Goal: Task Accomplishment & Management: Manage account settings

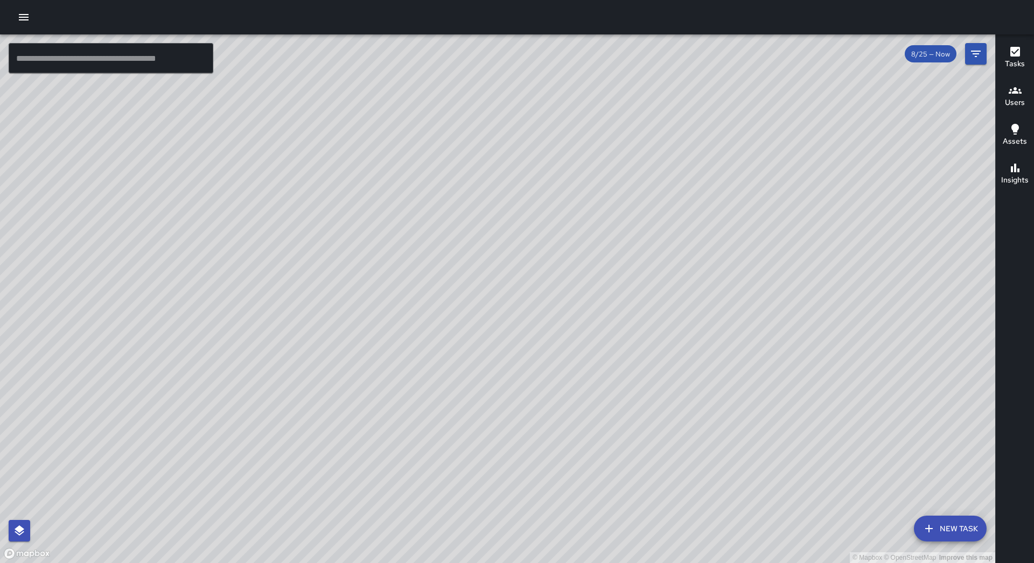
click at [26, 17] on icon "button" at bounding box center [24, 17] width 10 height 6
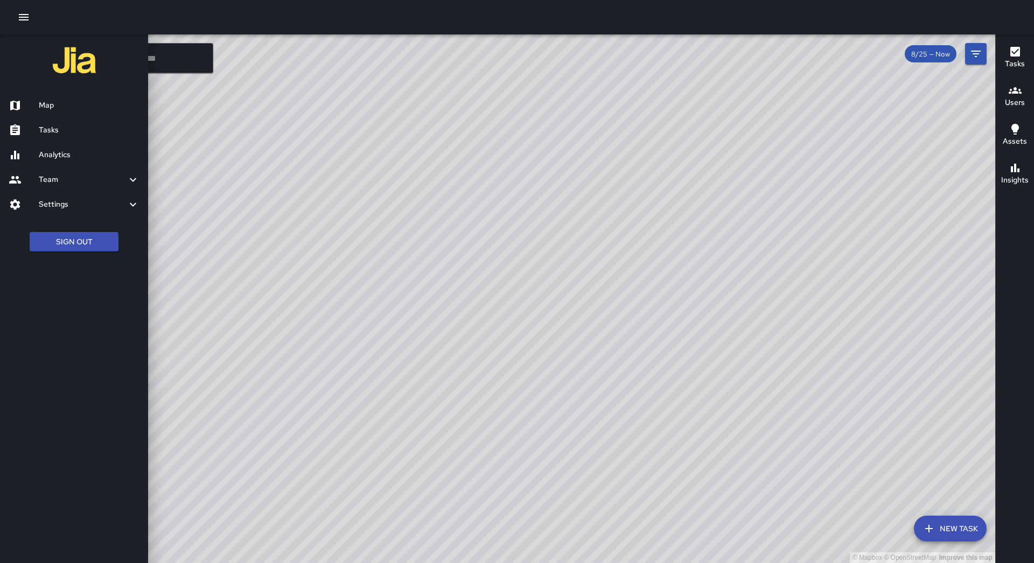
click at [79, 125] on h6 "Tasks" at bounding box center [89, 130] width 101 height 12
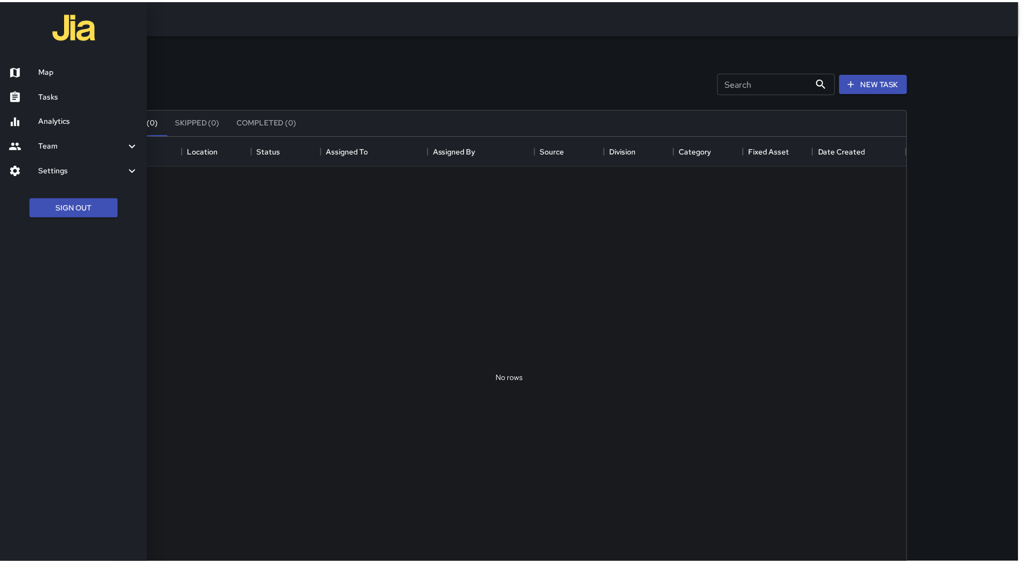
scroll to position [448, 792]
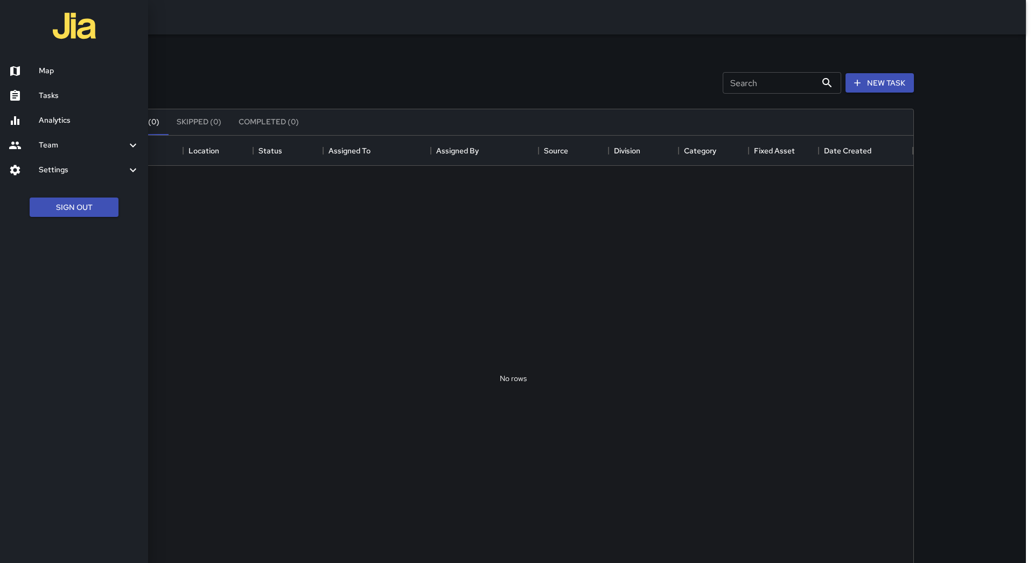
click at [383, 148] on div at bounding box center [517, 281] width 1034 height 563
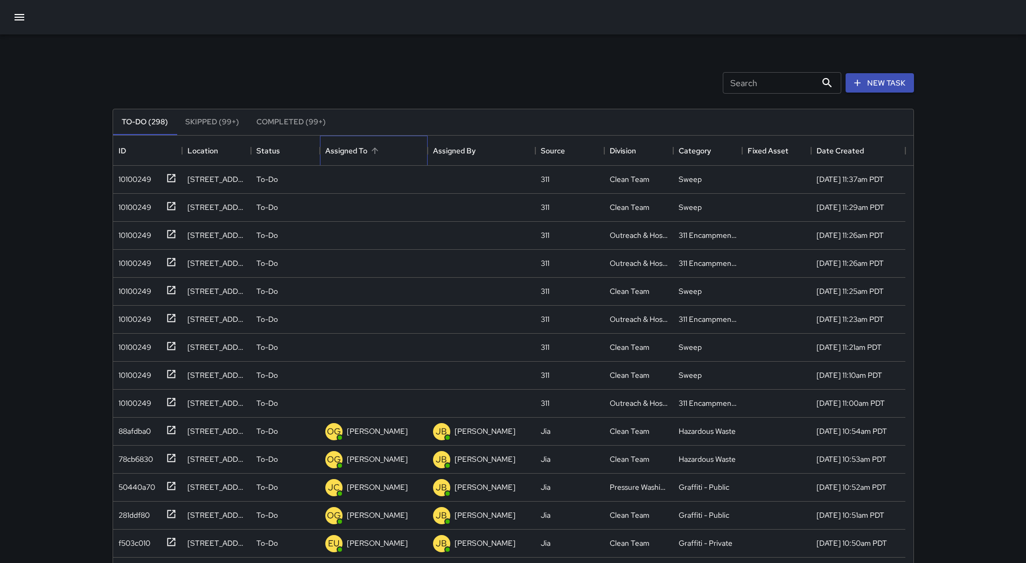
click at [384, 154] on div "Assigned To" at bounding box center [373, 151] width 97 height 30
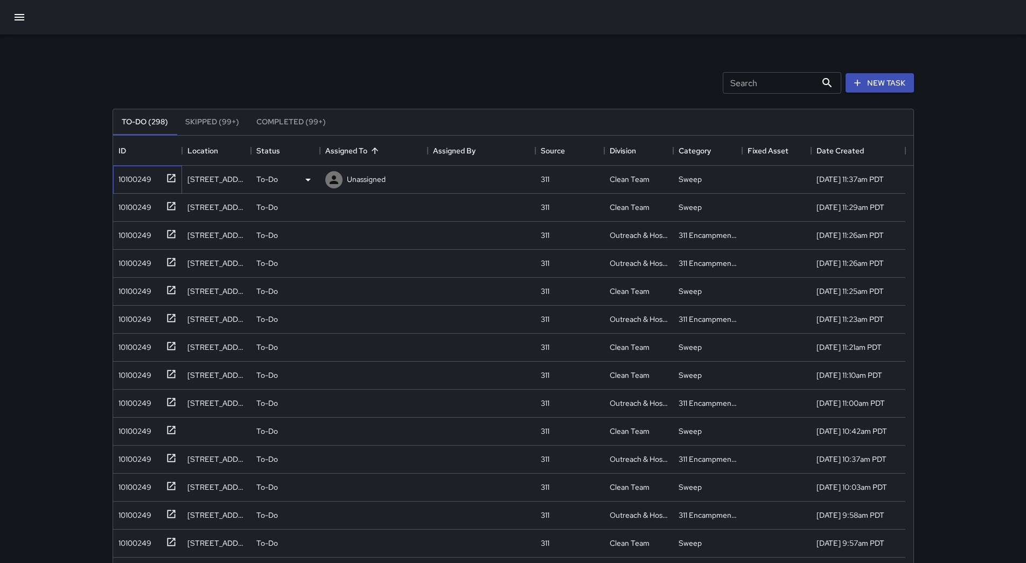
click at [139, 184] on div "10100249" at bounding box center [132, 177] width 37 height 15
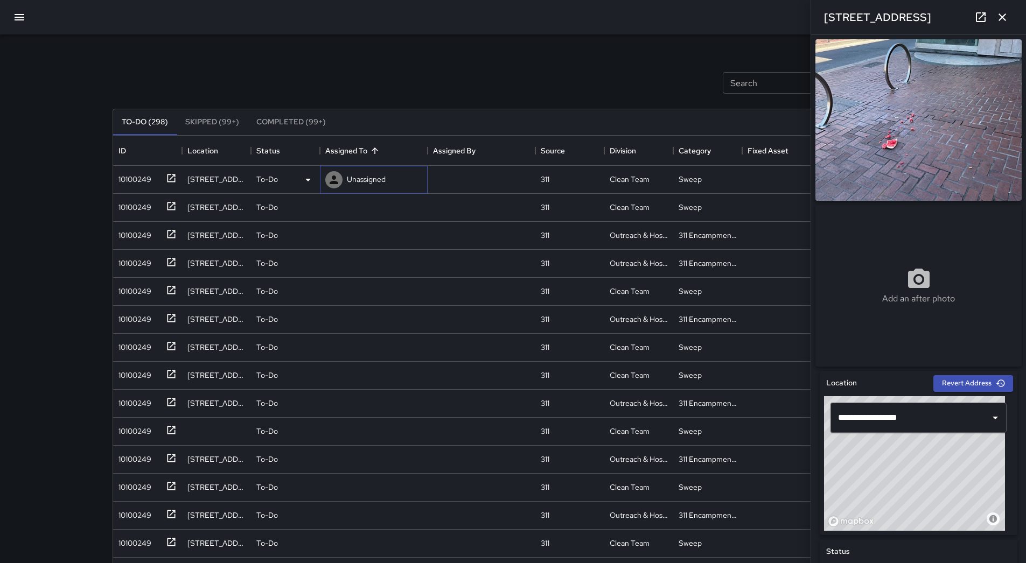
click at [362, 172] on div "Unassigned" at bounding box center [366, 179] width 43 height 15
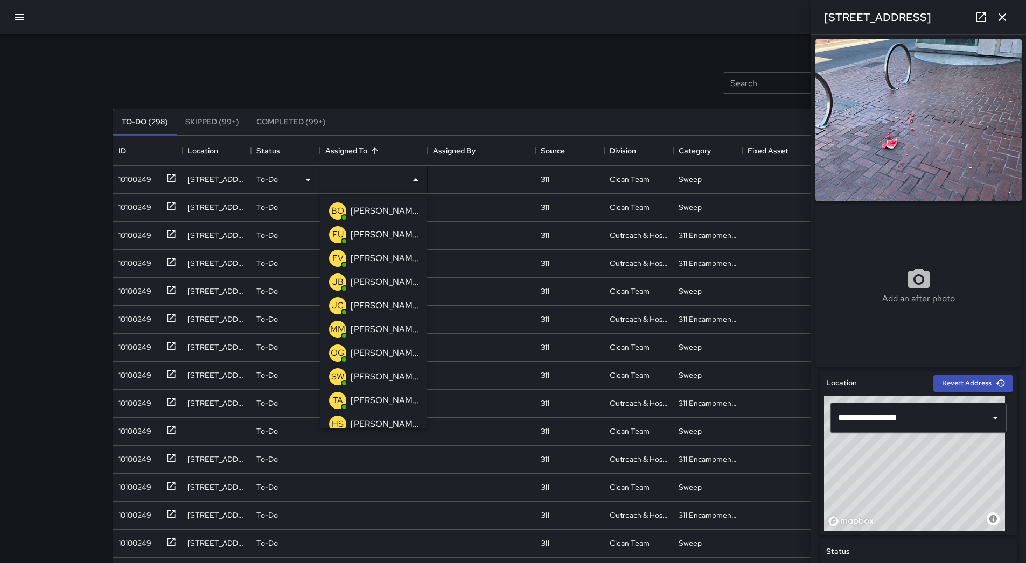
click at [386, 400] on p "[PERSON_NAME]" at bounding box center [385, 400] width 68 height 13
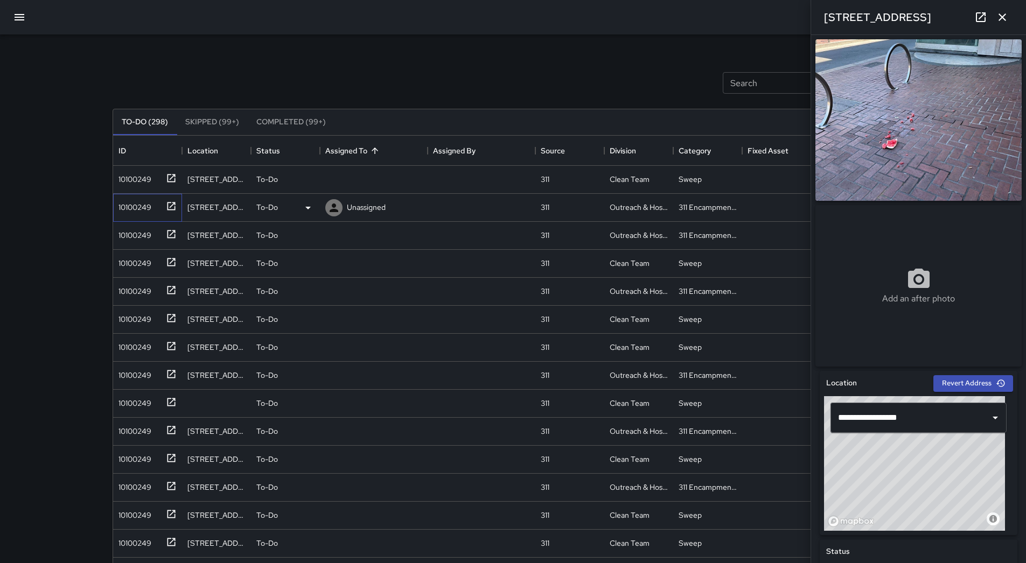
click at [141, 201] on div "10100249" at bounding box center [132, 205] width 37 height 15
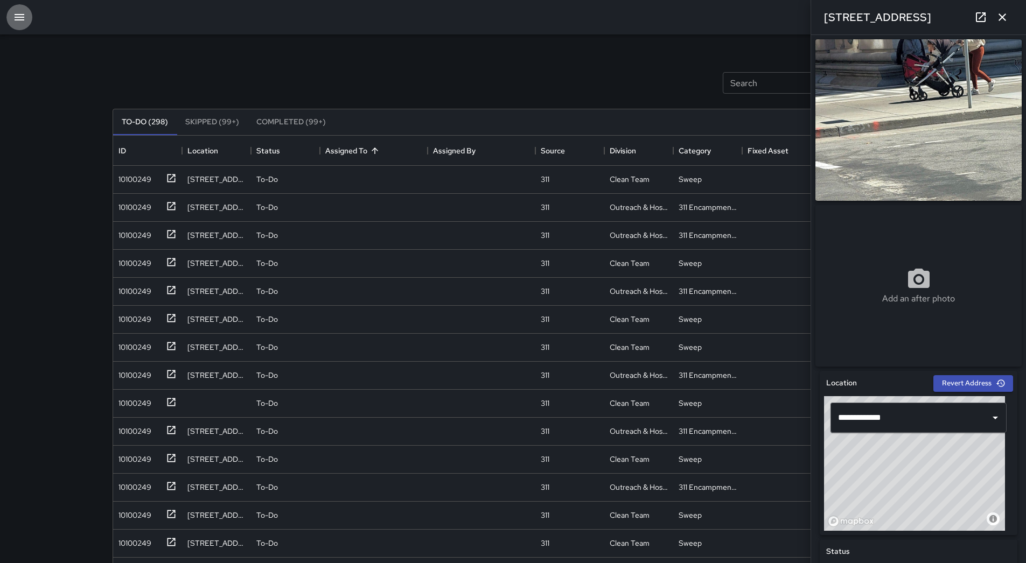
click at [12, 20] on button "button" at bounding box center [19, 17] width 26 height 26
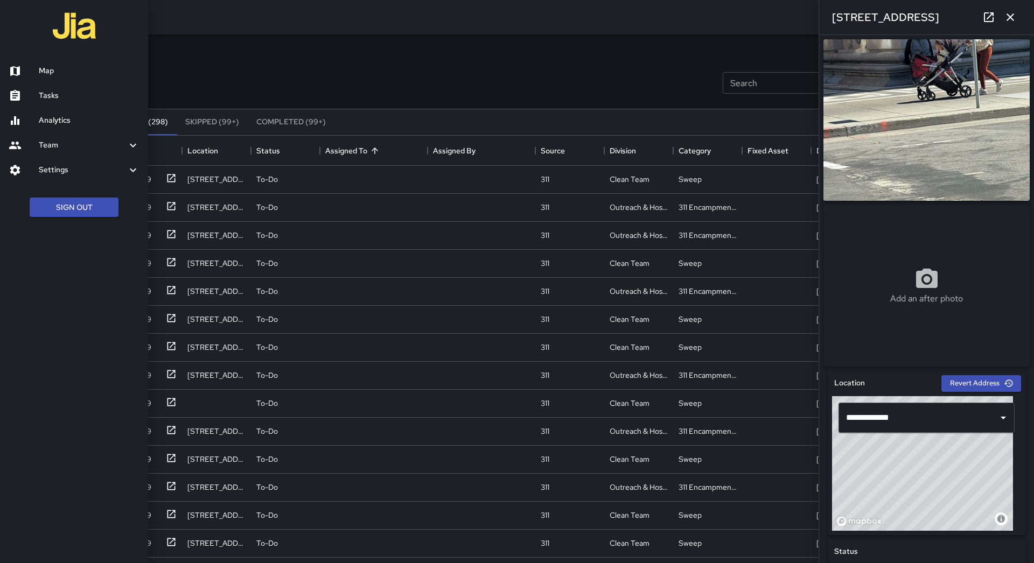
click at [58, 65] on h6 "Map" at bounding box center [89, 71] width 101 height 12
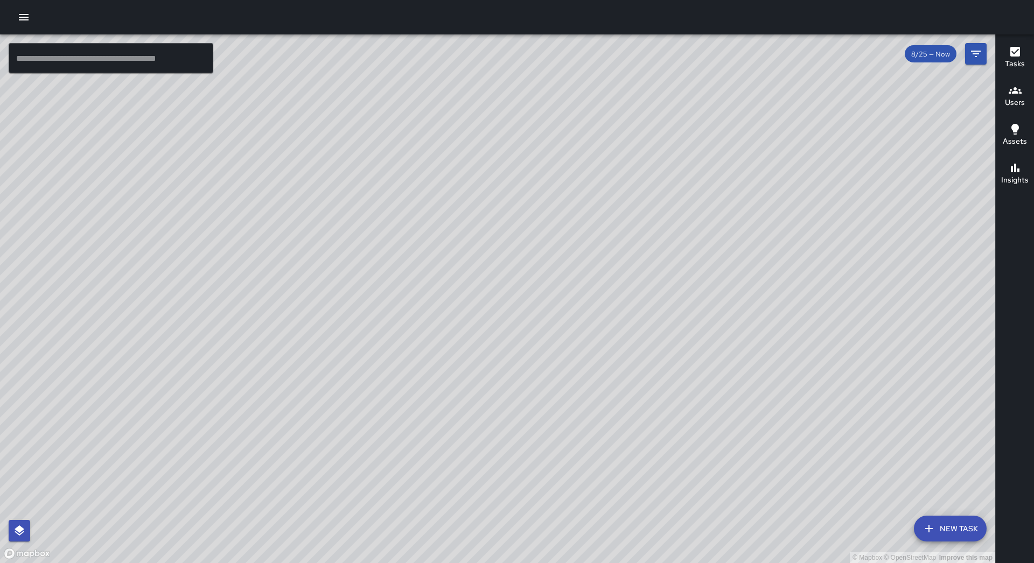
click at [17, 18] on icon "button" at bounding box center [23, 17] width 13 height 13
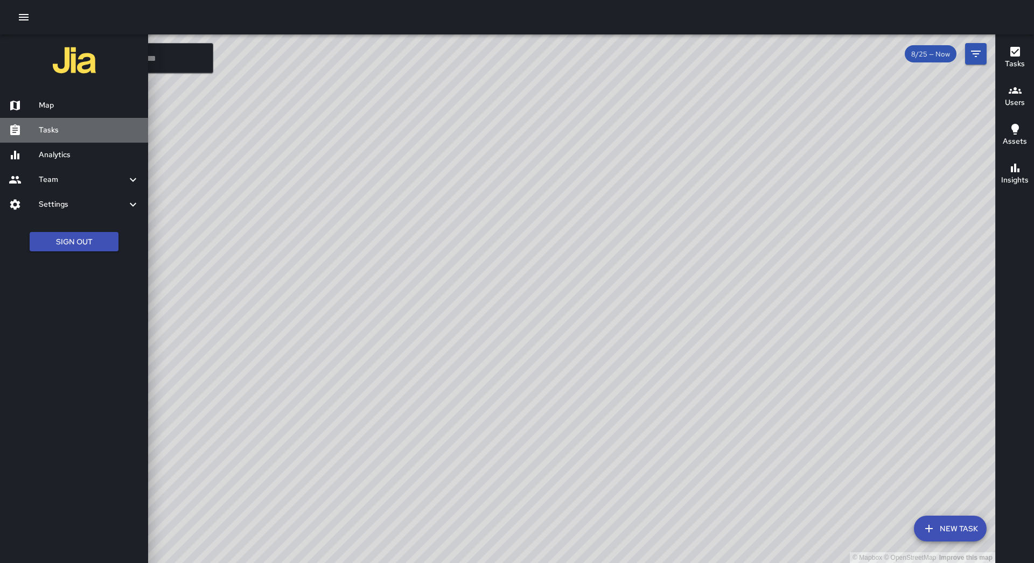
click at [81, 137] on link "Tasks" at bounding box center [74, 130] width 148 height 25
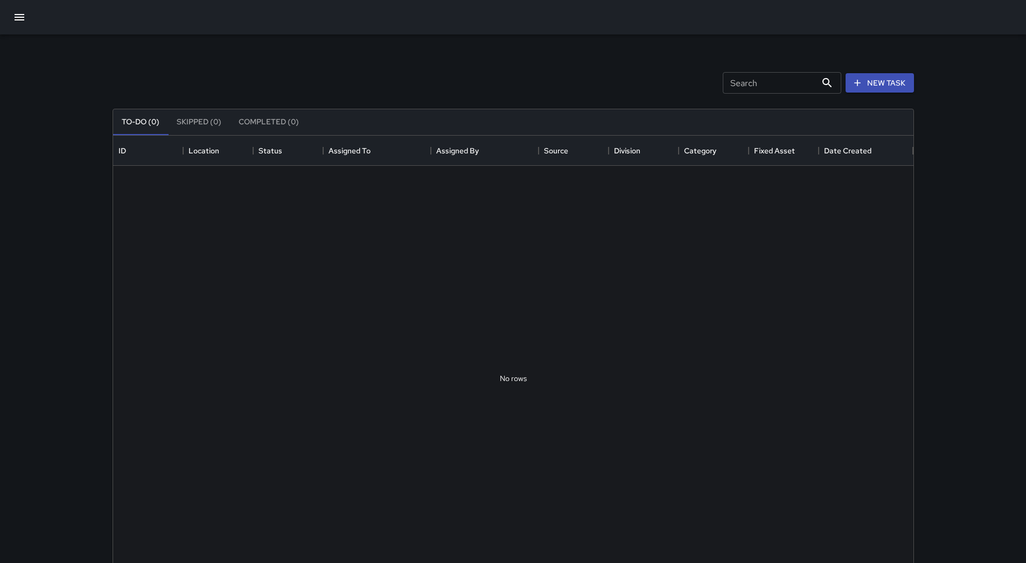
scroll to position [448, 792]
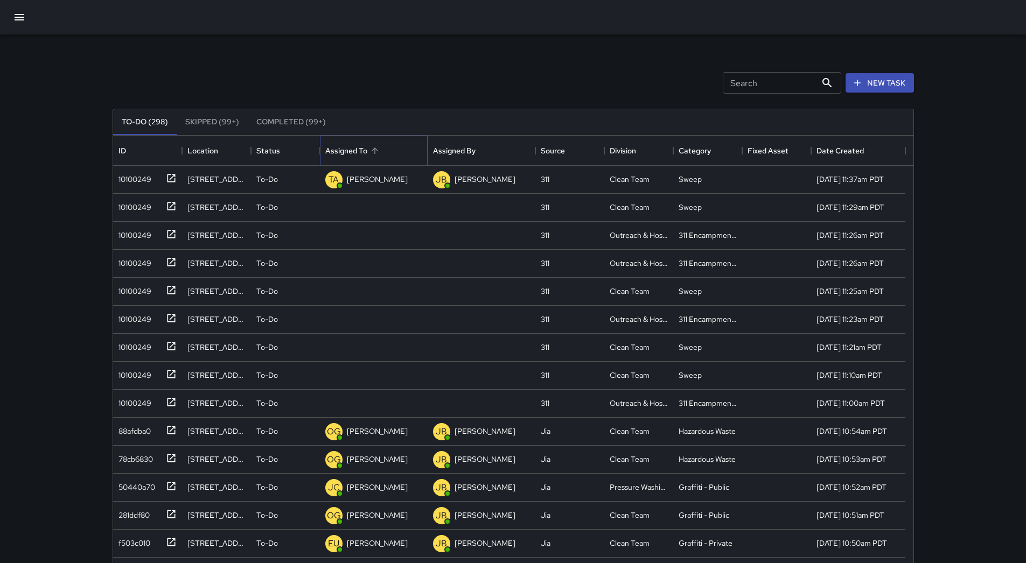
click at [407, 152] on div "Assigned To" at bounding box center [373, 151] width 97 height 30
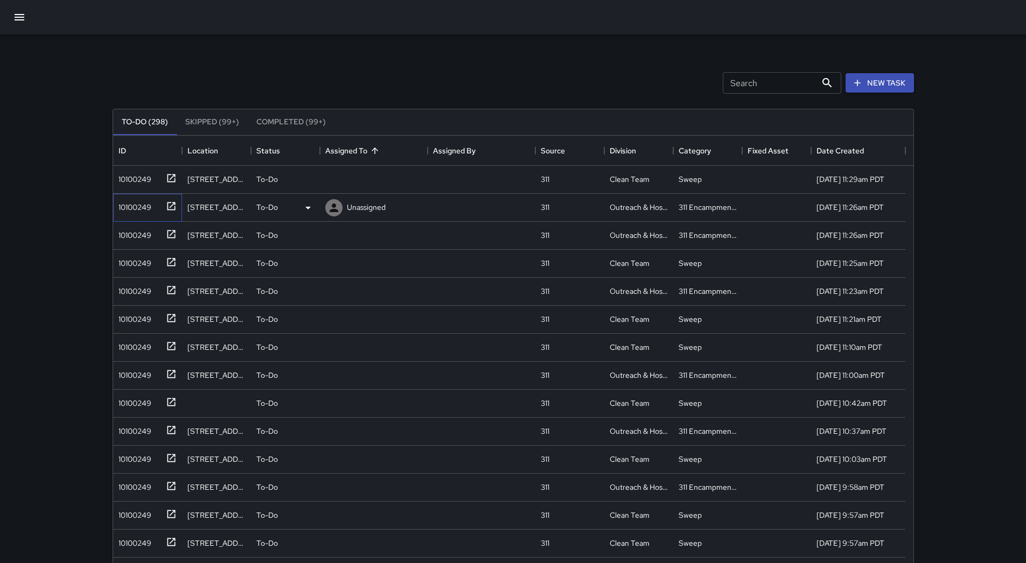
click at [139, 207] on div "10100249" at bounding box center [132, 205] width 37 height 15
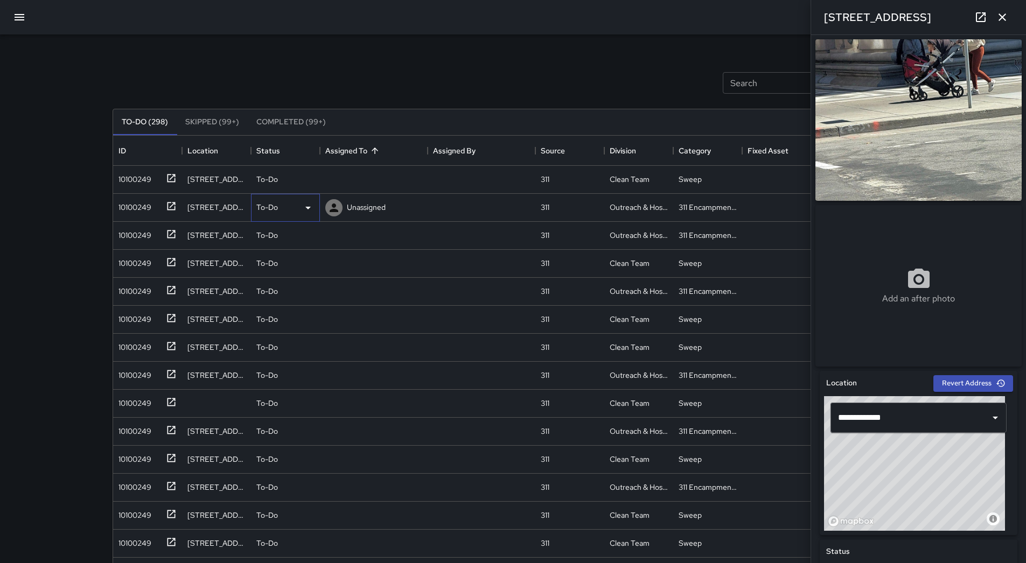
click at [309, 206] on icon at bounding box center [308, 207] width 13 height 13
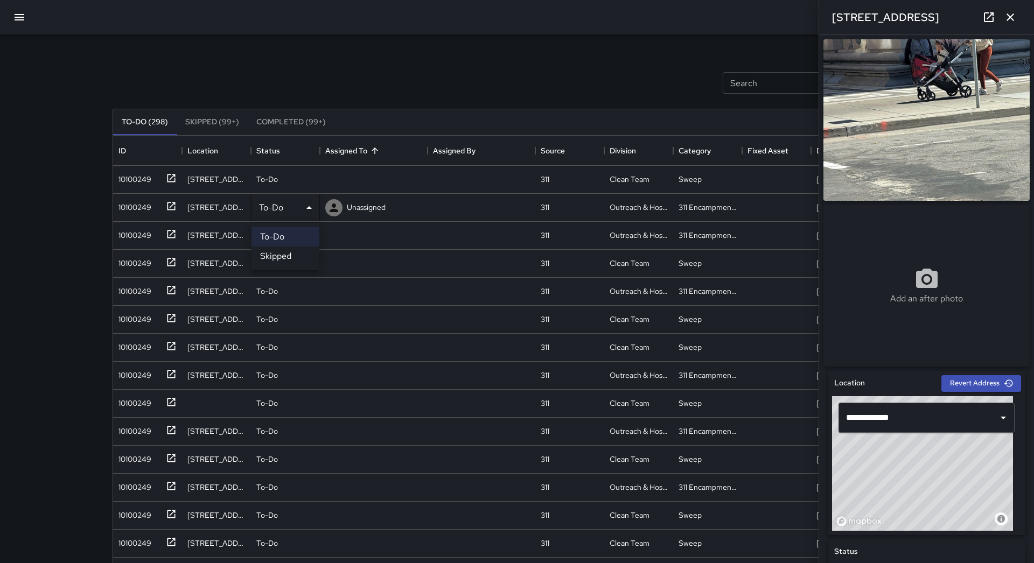
click at [305, 252] on li "Skipped" at bounding box center [285, 256] width 68 height 19
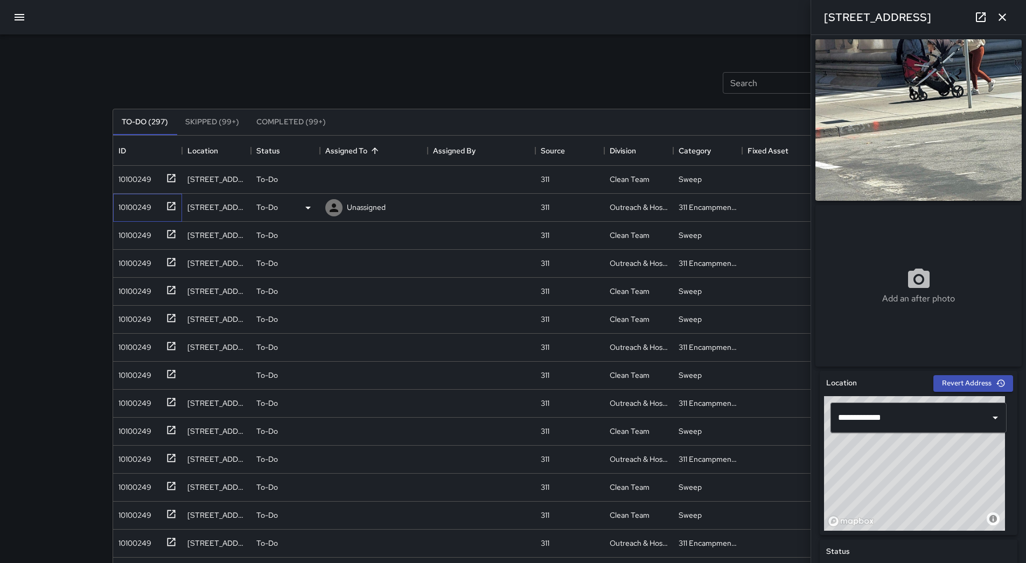
click at [157, 206] on div "10100249" at bounding box center [145, 206] width 62 height 18
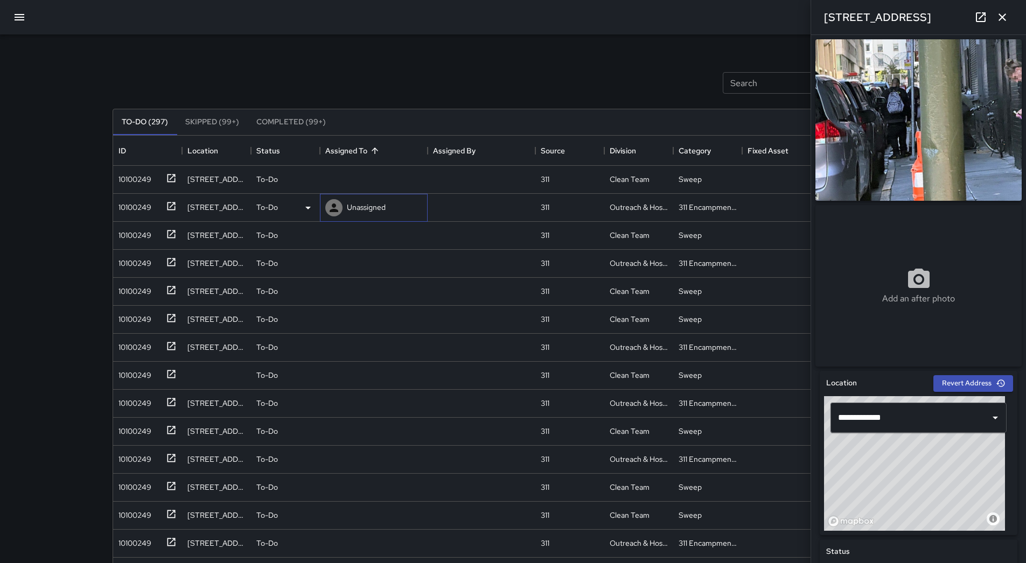
click at [351, 206] on p "Unassigned" at bounding box center [366, 207] width 39 height 11
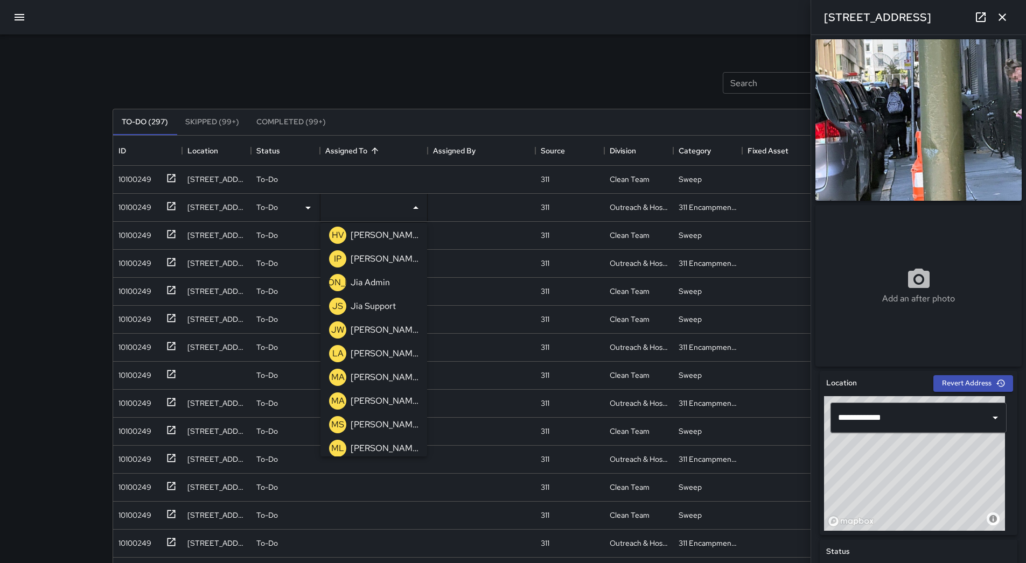
scroll to position [344, 0]
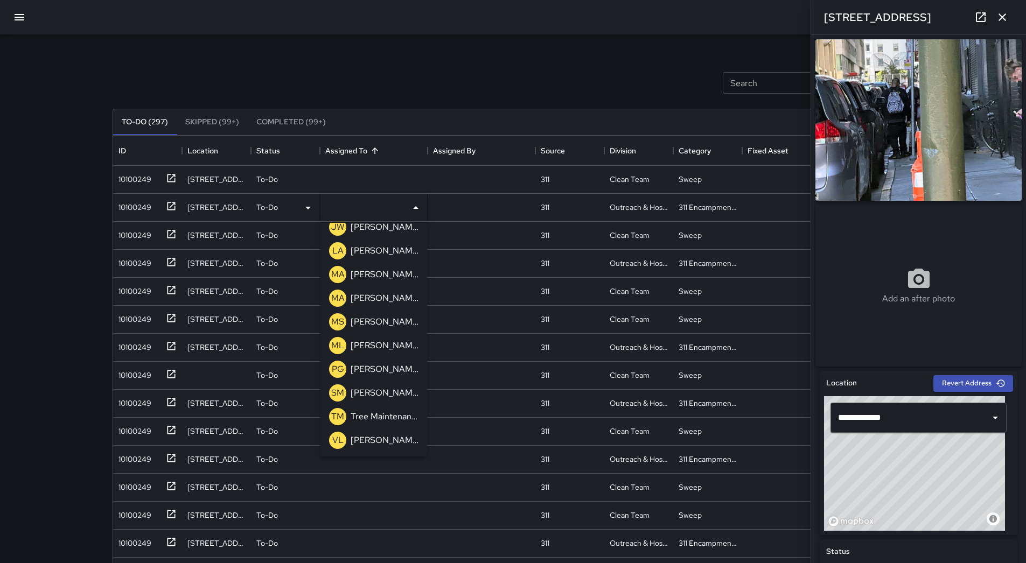
click at [388, 343] on p "[PERSON_NAME]" at bounding box center [385, 345] width 68 height 13
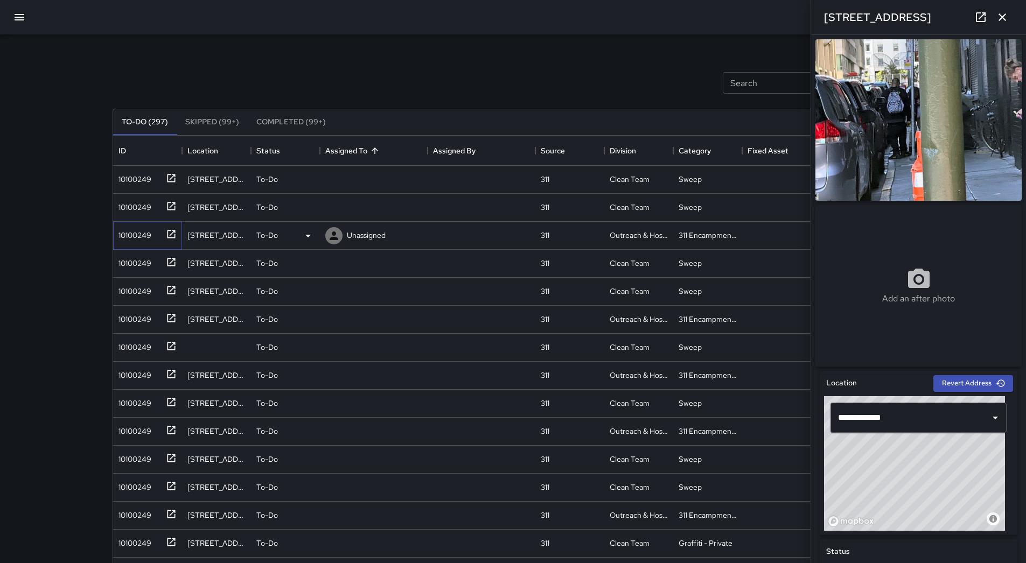
click at [144, 230] on div "10100249" at bounding box center [132, 233] width 37 height 15
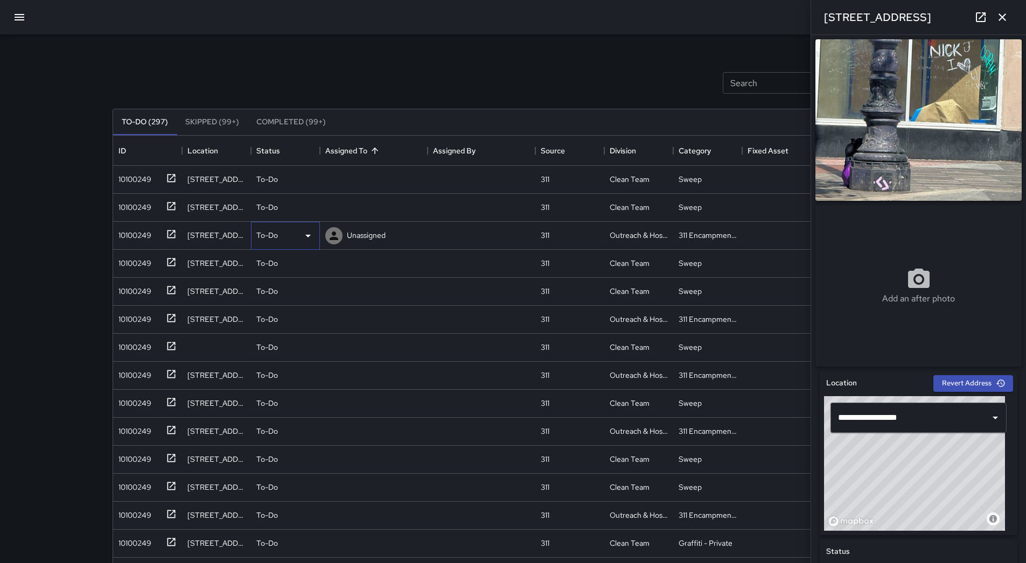
click at [305, 236] on icon at bounding box center [308, 235] width 13 height 13
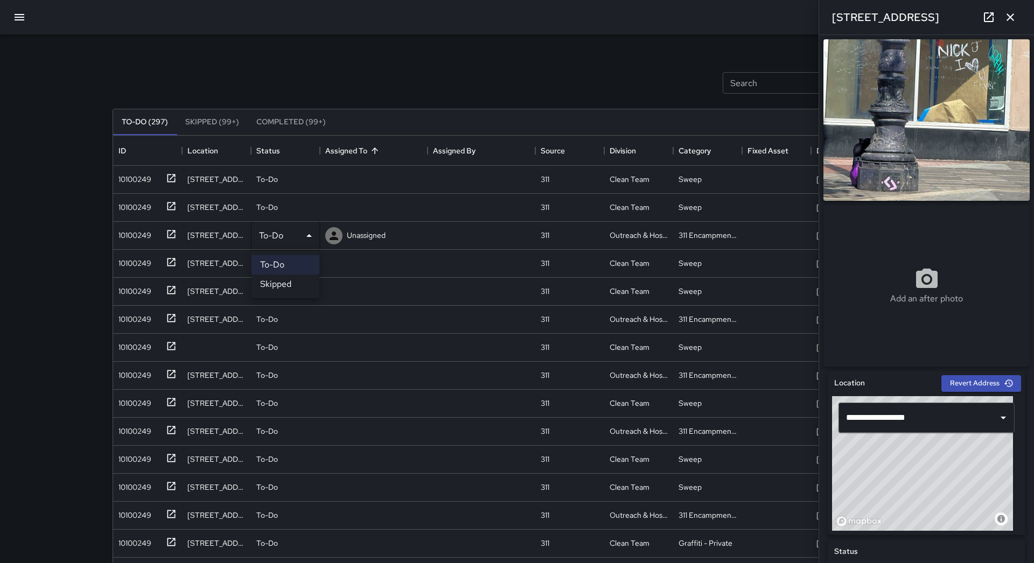
click at [303, 276] on li "Skipped" at bounding box center [285, 284] width 68 height 19
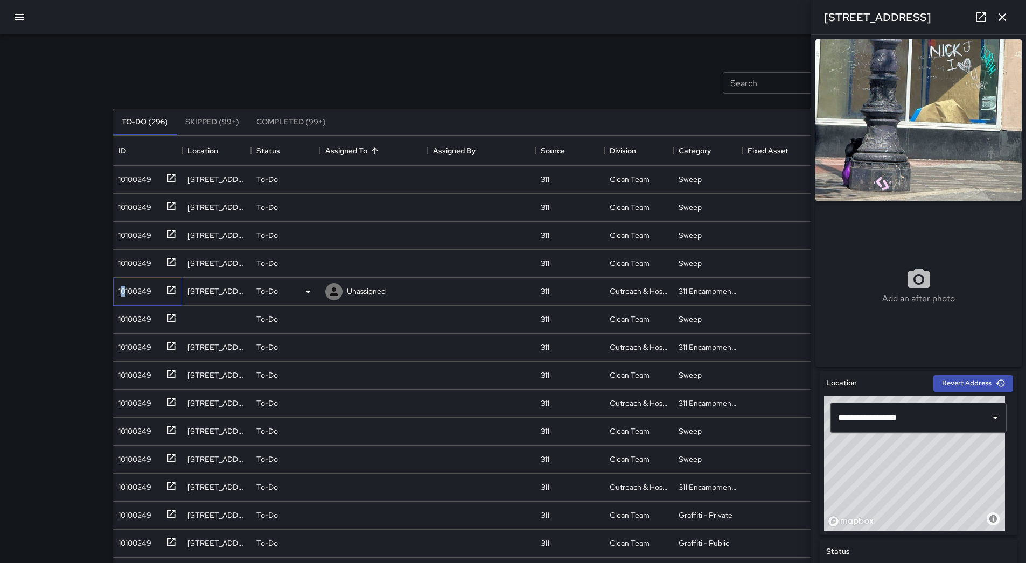
click at [123, 289] on div "10100249" at bounding box center [132, 289] width 37 height 15
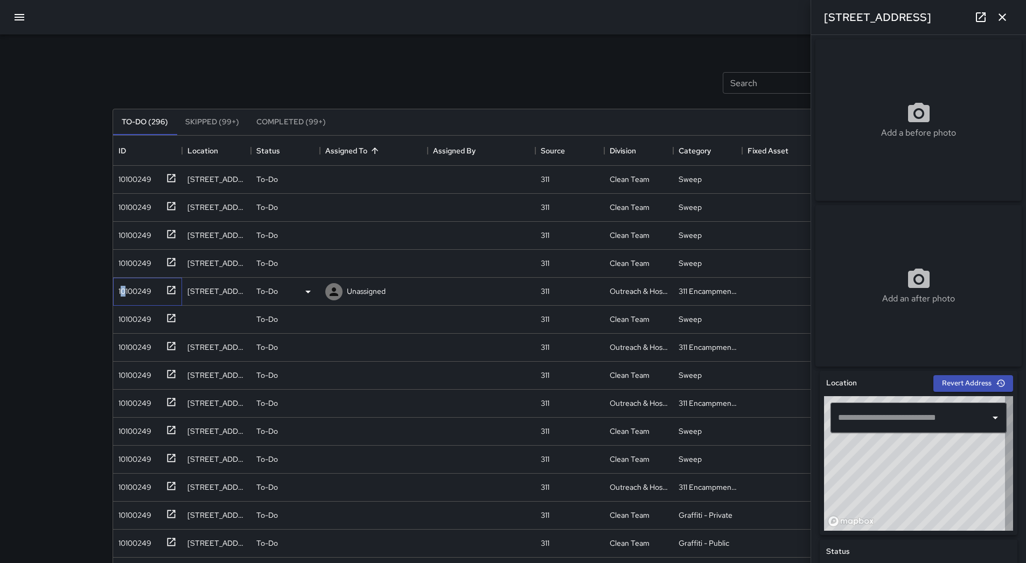
type input "**********"
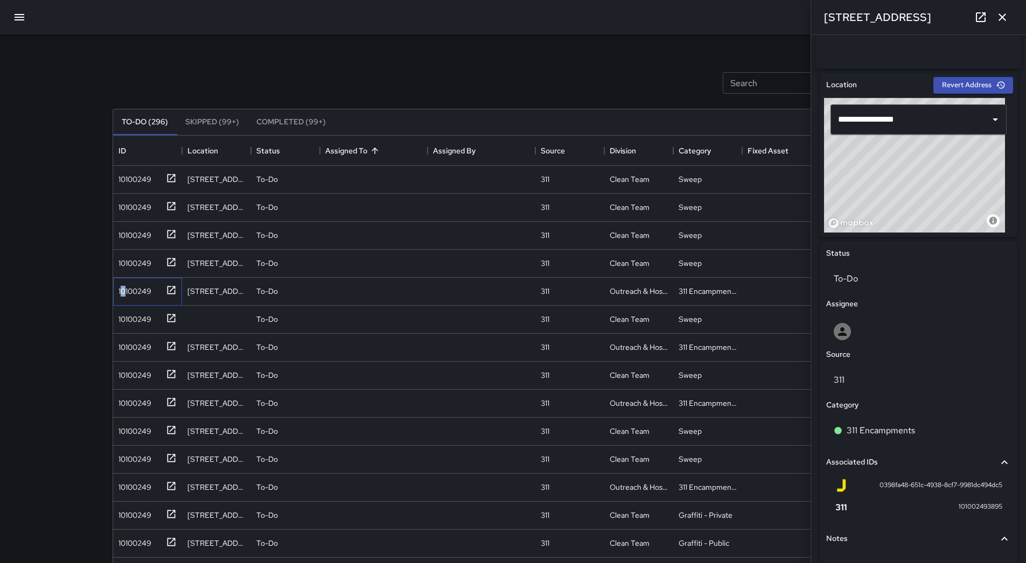
scroll to position [381, 0]
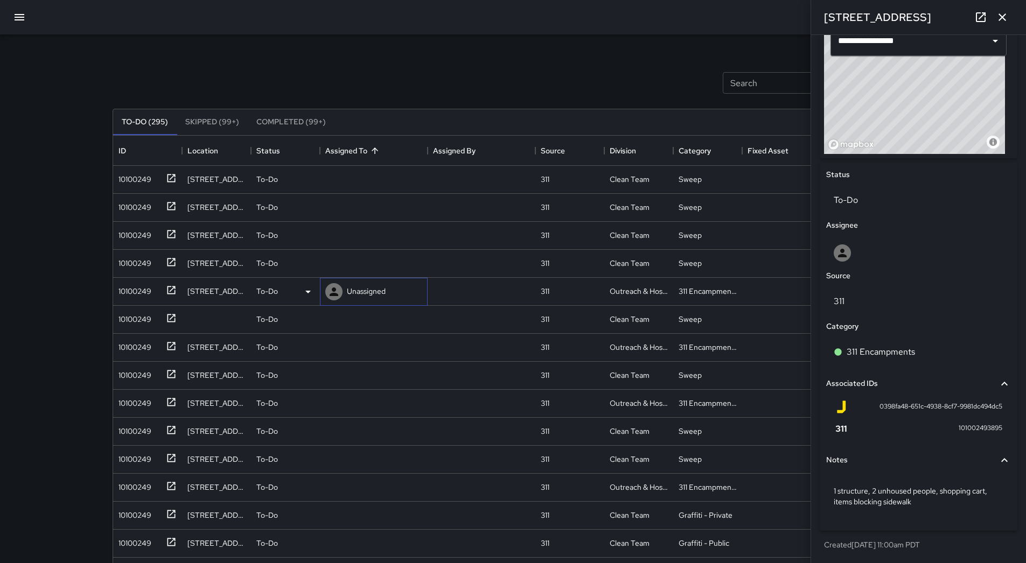
click at [374, 291] on p "Unassigned" at bounding box center [366, 291] width 39 height 11
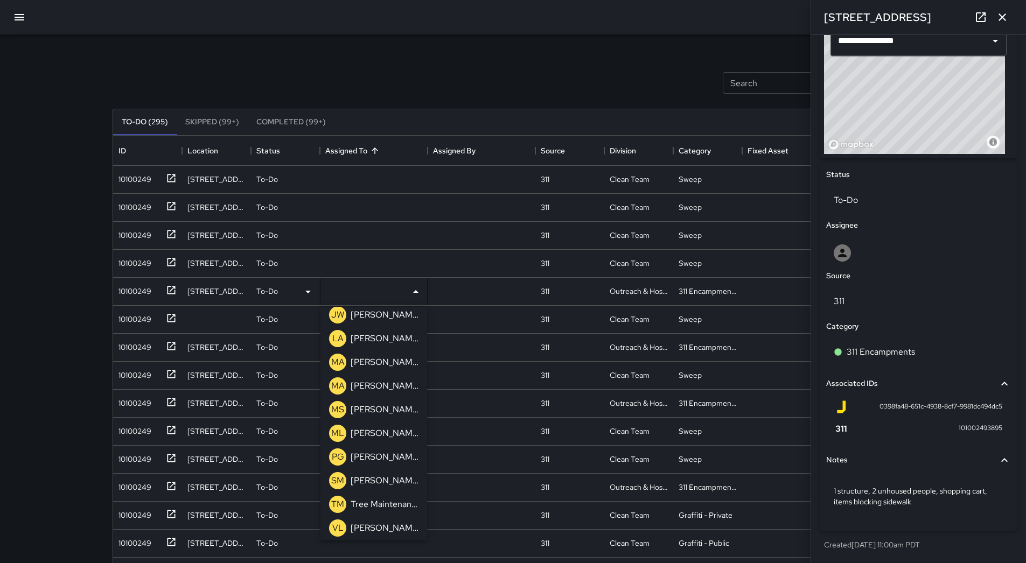
scroll to position [344, 0]
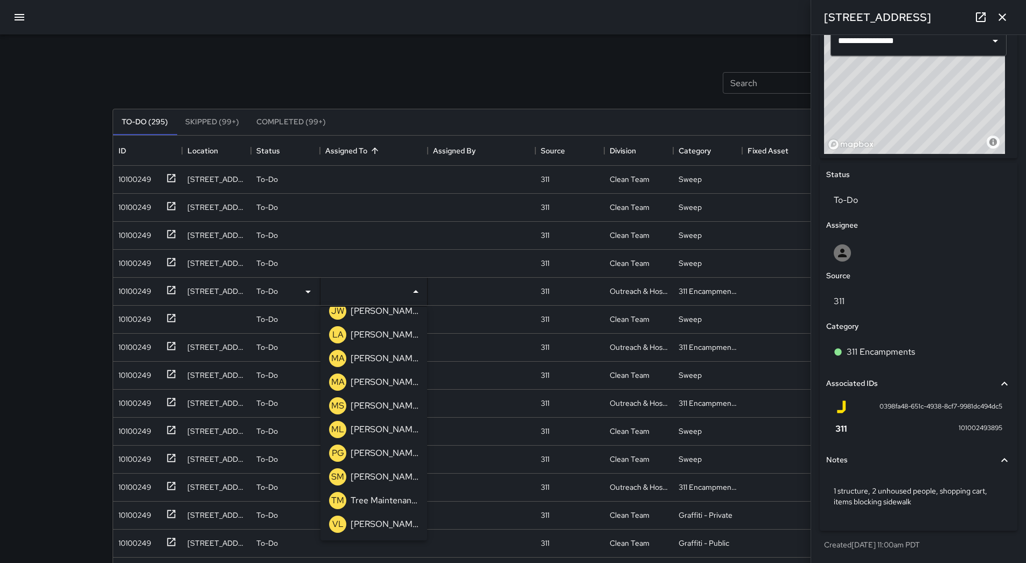
click at [396, 429] on p "[PERSON_NAME]" at bounding box center [385, 429] width 68 height 13
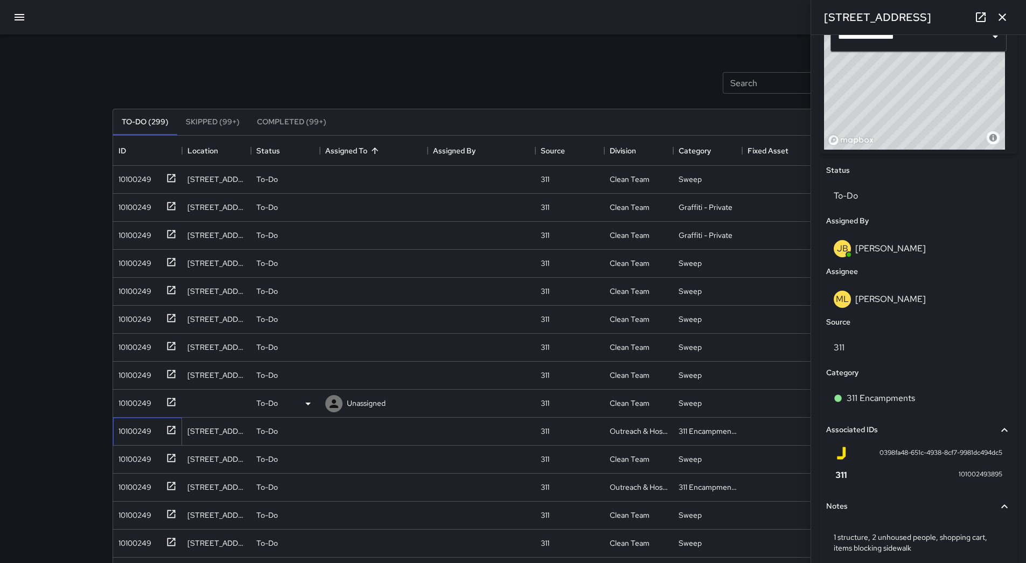
drag, startPoint x: 142, startPoint y: 424, endPoint x: 311, endPoint y: 394, distance: 172.2
click at [141, 424] on div "10100249" at bounding box center [132, 429] width 37 height 15
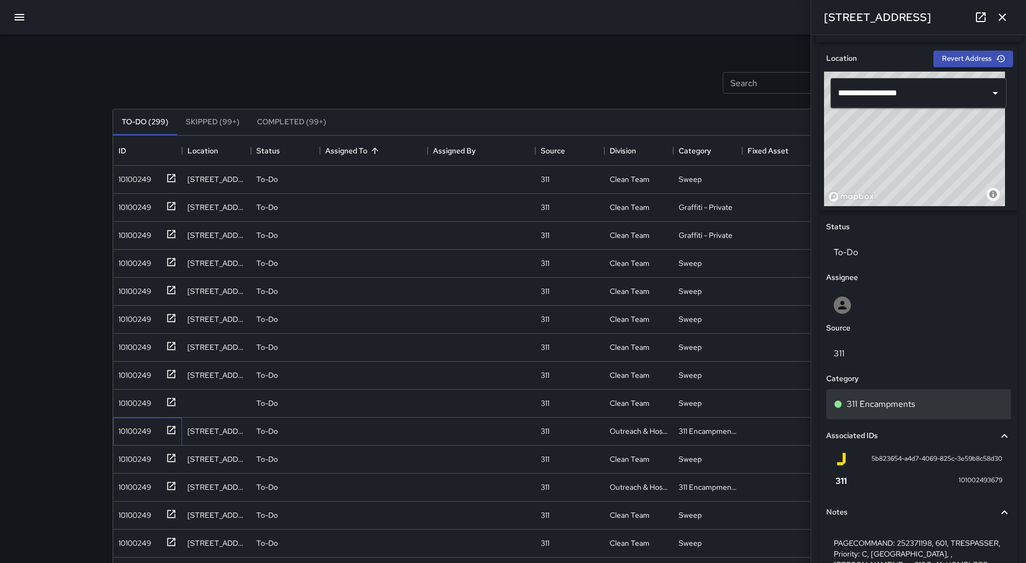
scroll to position [485, 0]
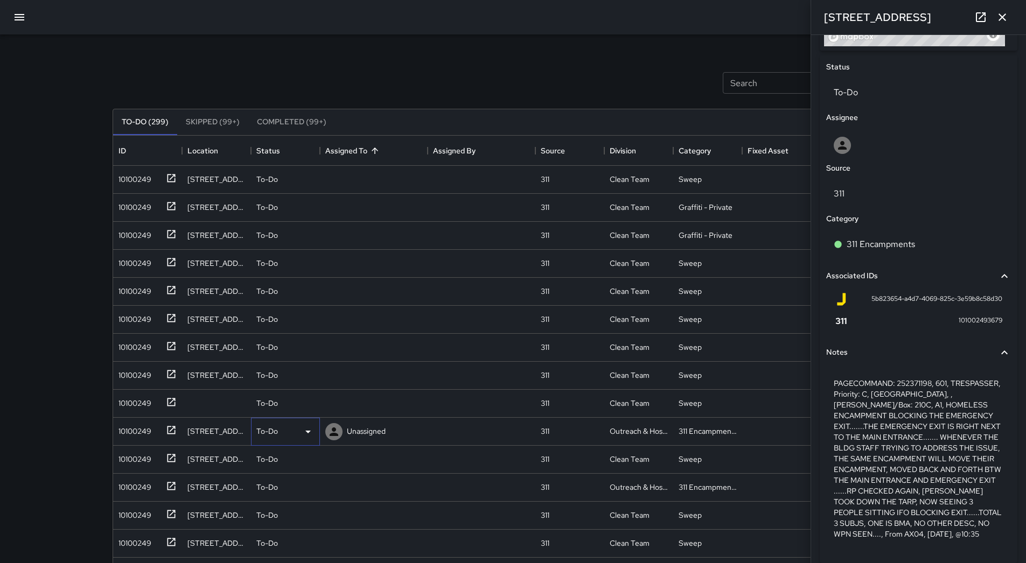
click at [307, 432] on icon at bounding box center [307, 432] width 5 height 3
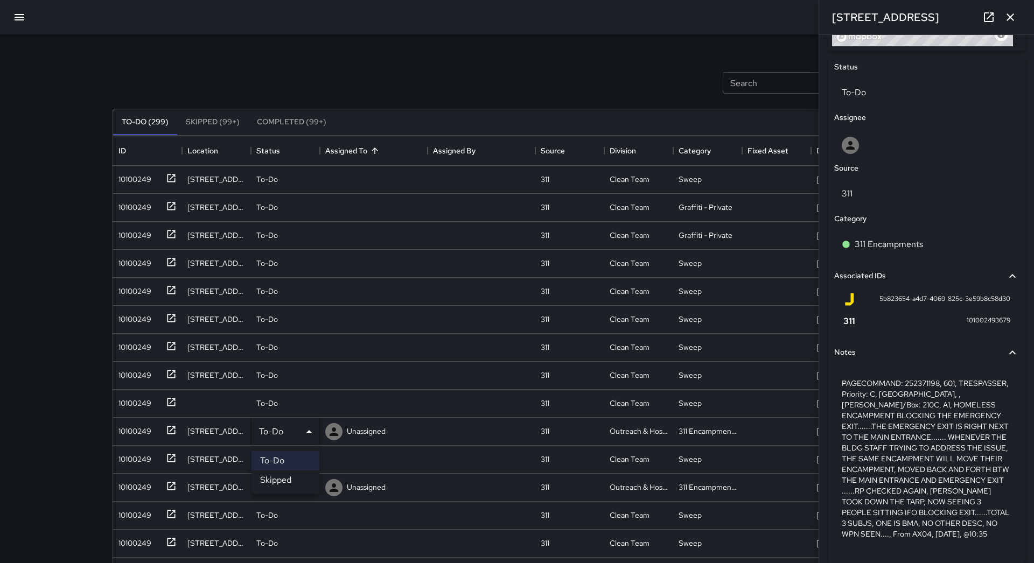
drag, startPoint x: 288, startPoint y: 481, endPoint x: 248, endPoint y: 468, distance: 42.1
click at [286, 482] on li "Skipped" at bounding box center [285, 480] width 68 height 19
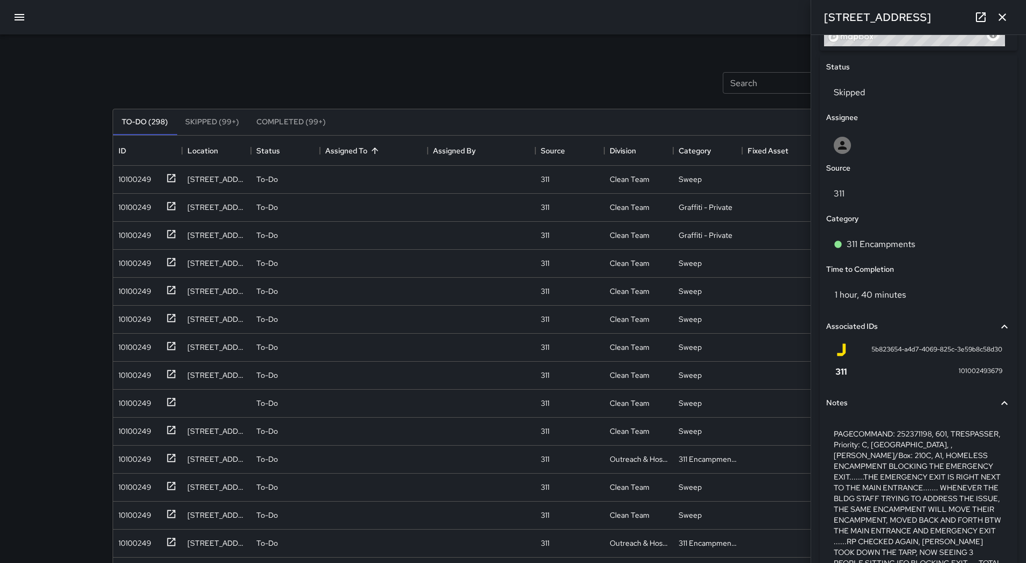
click at [107, 448] on div "Search Search New Task To-Do (298) Skipped (99+) Completed (99+) ID Location St…" at bounding box center [513, 335] width 827 height 602
click at [134, 458] on div "10100249" at bounding box center [132, 457] width 37 height 15
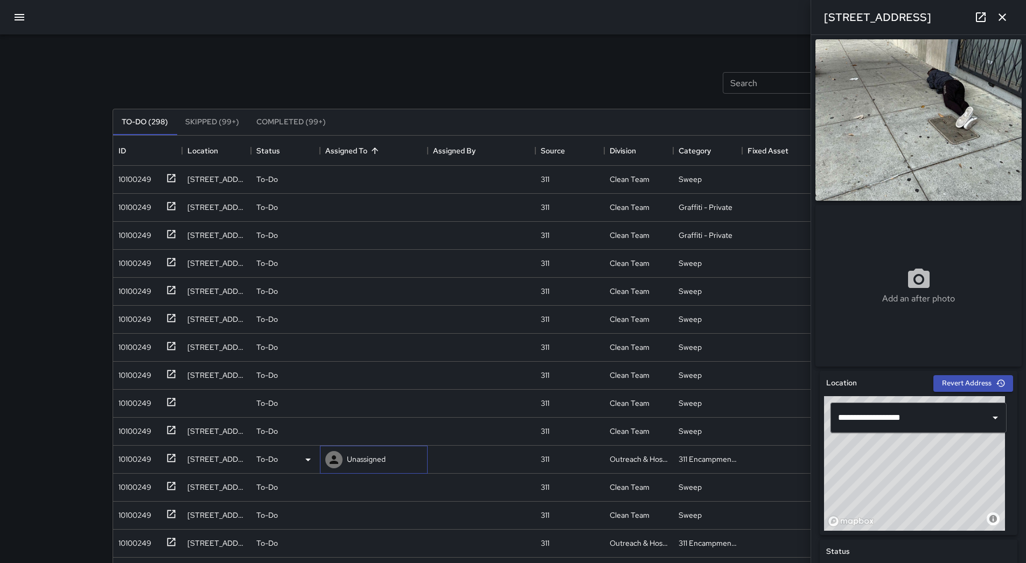
click at [364, 462] on p "Unassigned" at bounding box center [366, 459] width 39 height 11
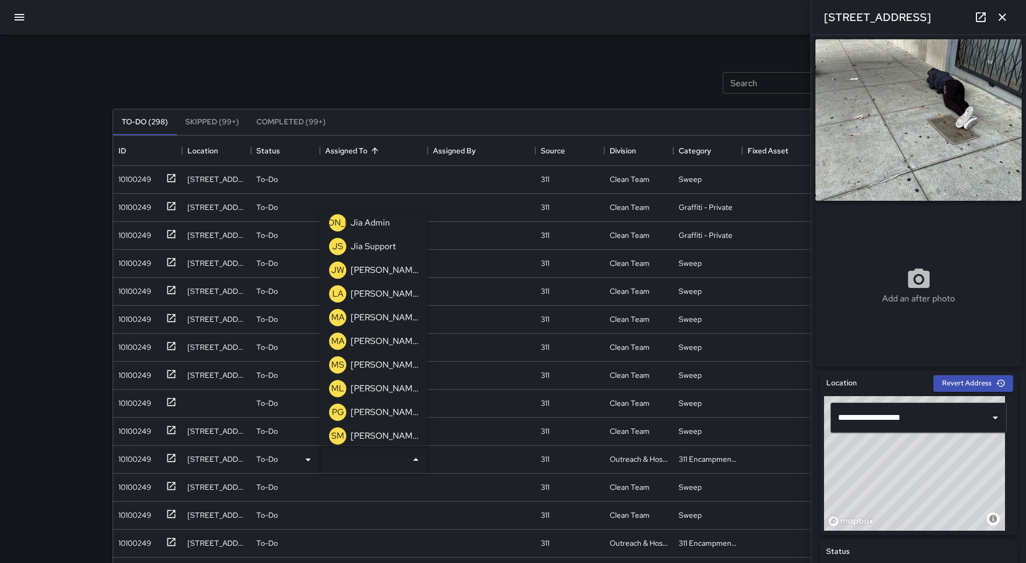
scroll to position [344, 0]
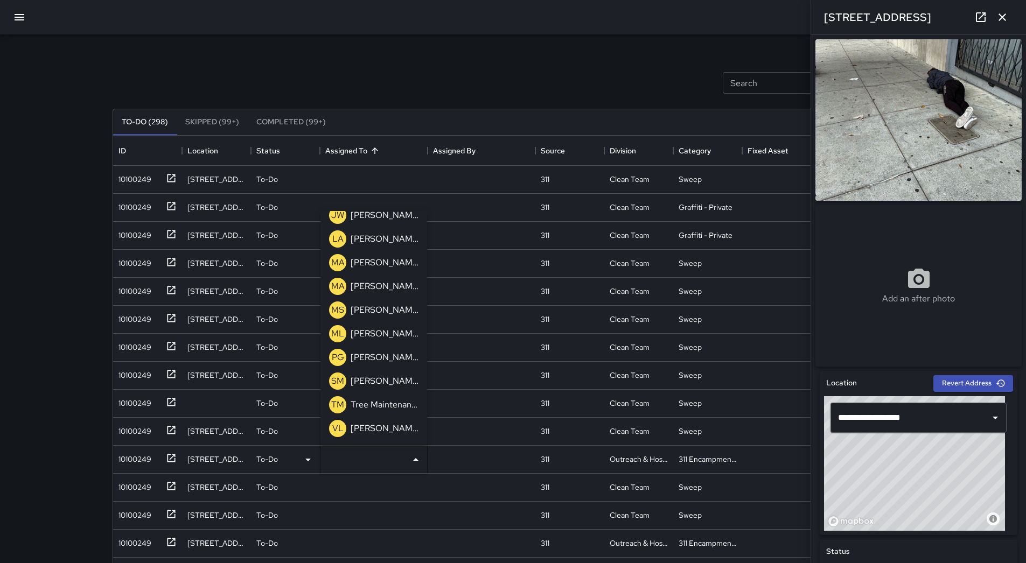
click at [390, 338] on p "[PERSON_NAME]" at bounding box center [385, 333] width 68 height 13
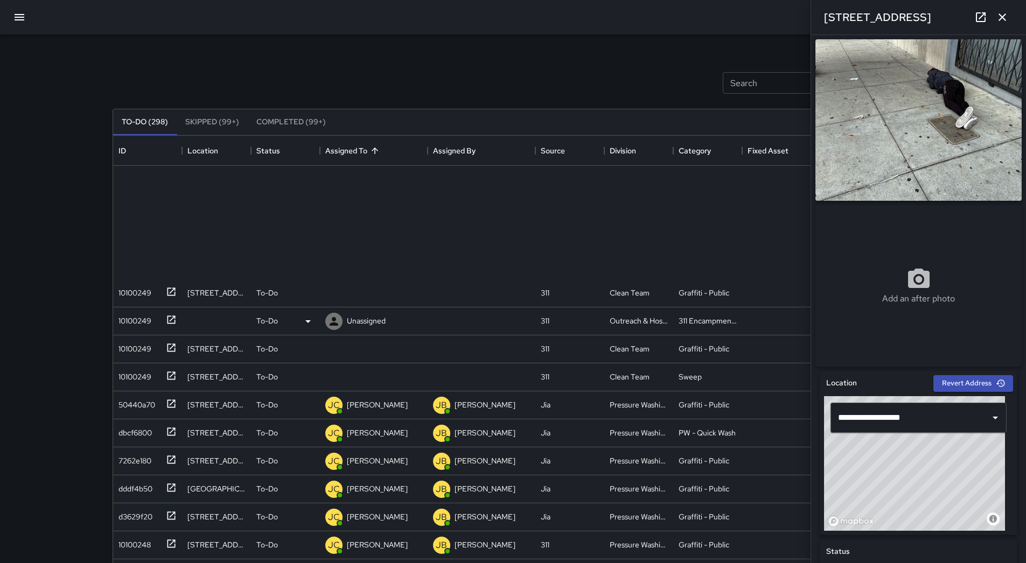
scroll to position [269, 0]
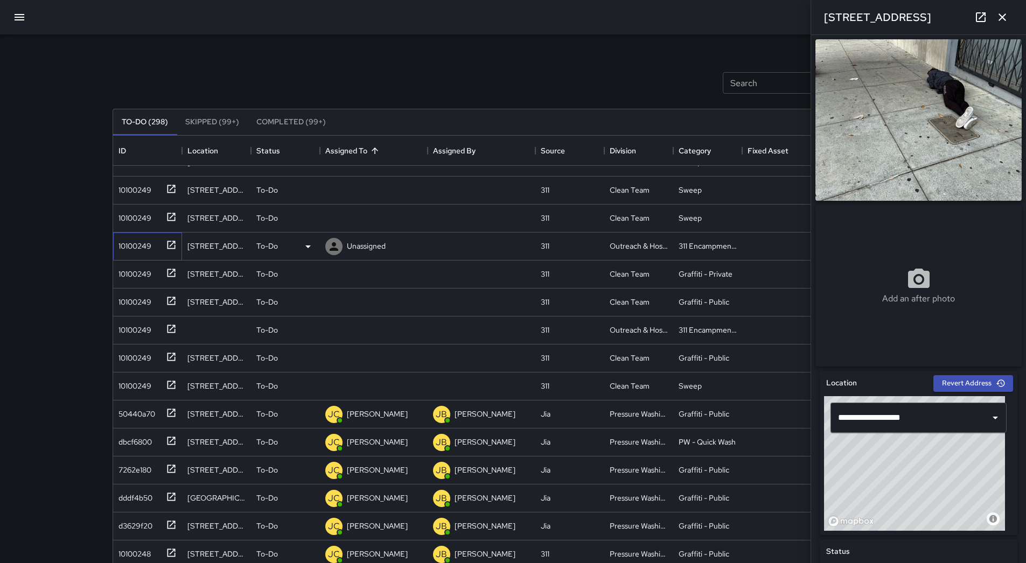
click at [146, 241] on div "10100249" at bounding box center [132, 243] width 37 height 15
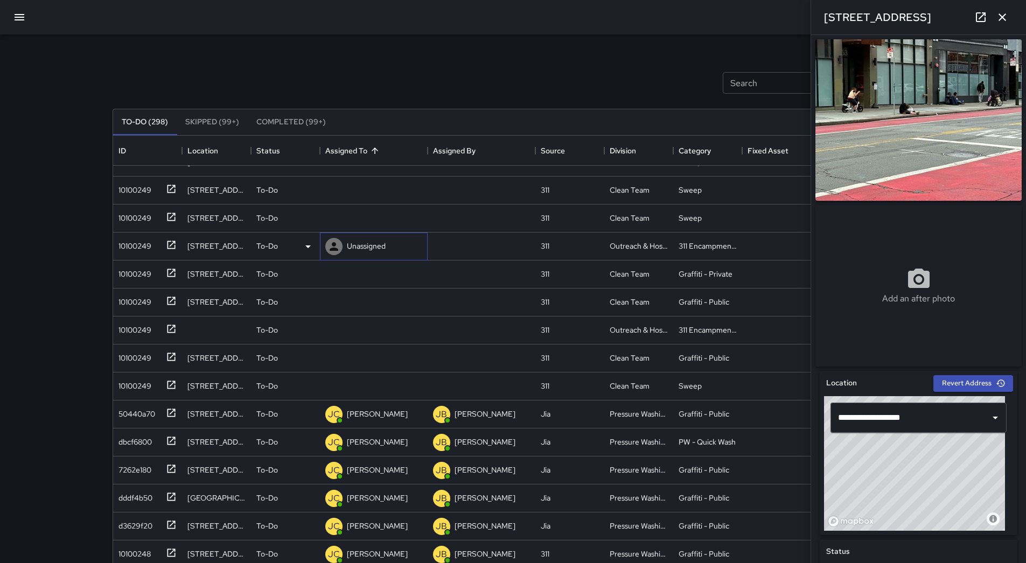
click at [350, 253] on div "Unassigned" at bounding box center [366, 246] width 43 height 15
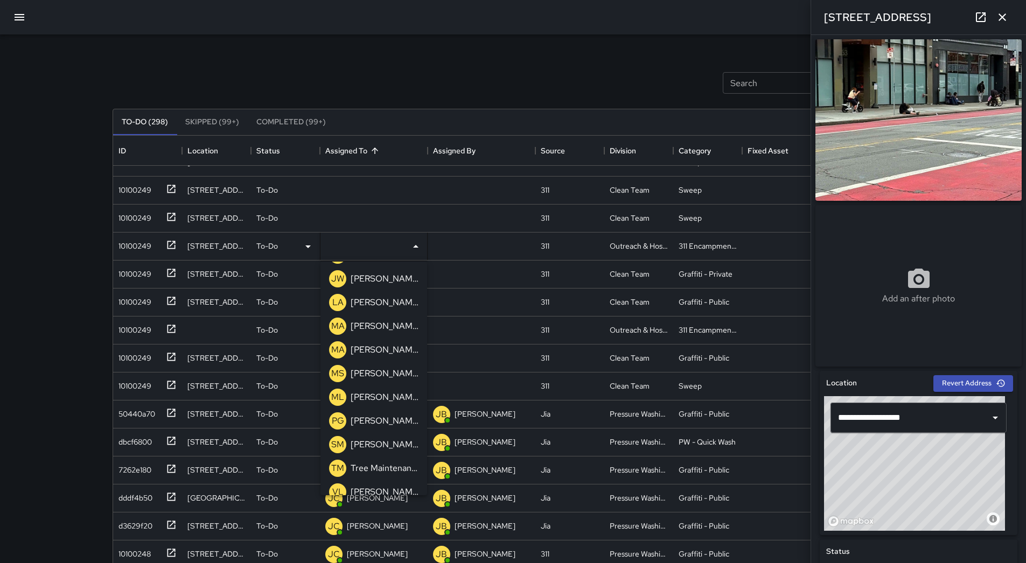
scroll to position [344, 0]
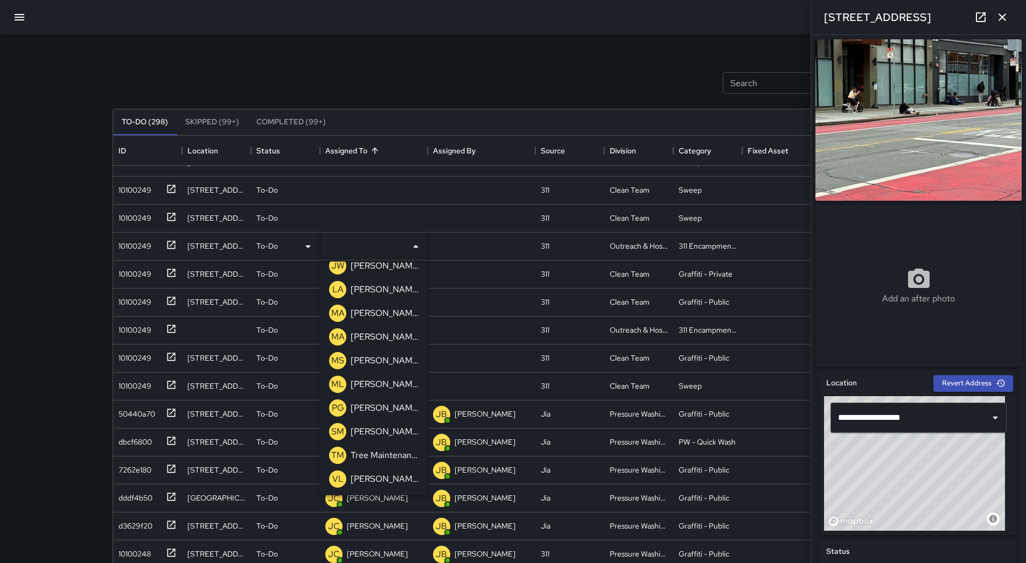
click at [379, 380] on p "[PERSON_NAME]" at bounding box center [385, 384] width 68 height 13
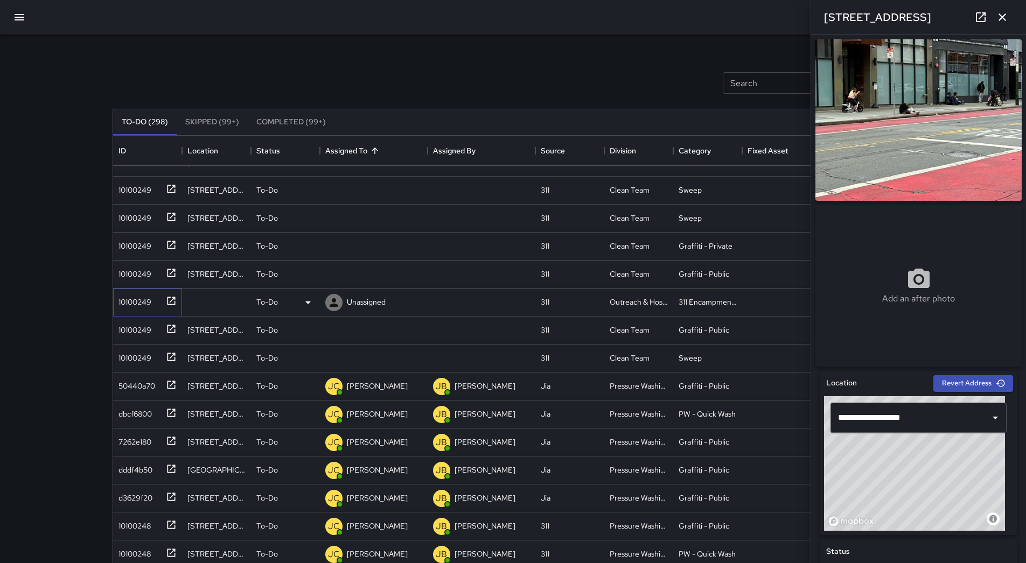
click at [134, 299] on div "10100249" at bounding box center [132, 299] width 37 height 15
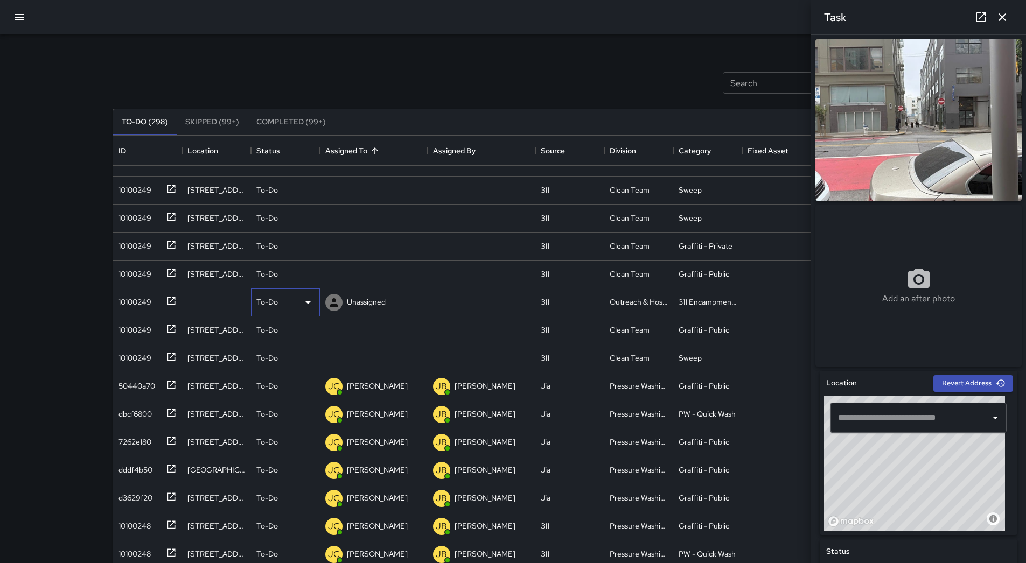
click at [308, 297] on icon at bounding box center [308, 302] width 13 height 13
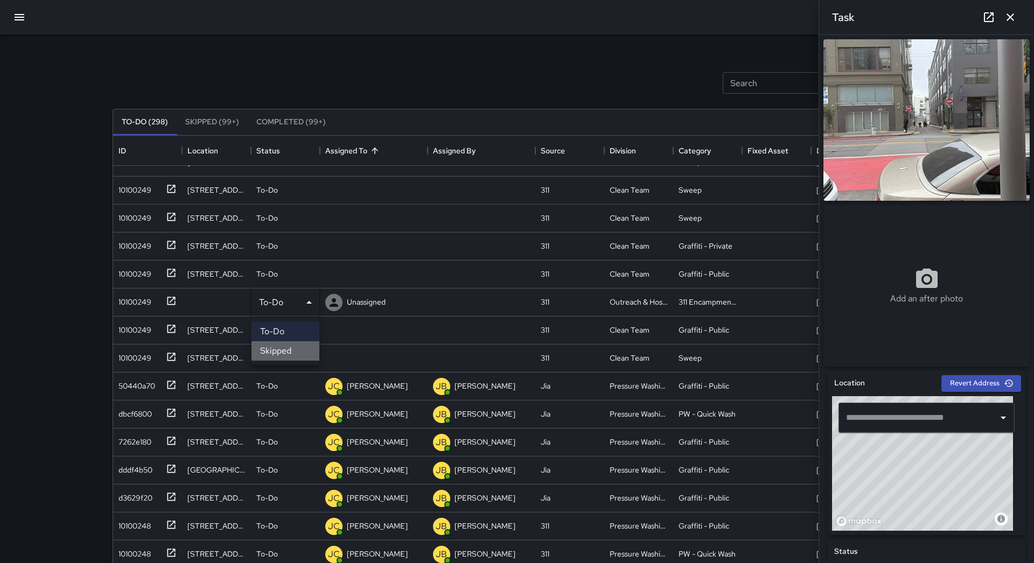
click at [298, 347] on li "Skipped" at bounding box center [285, 350] width 68 height 19
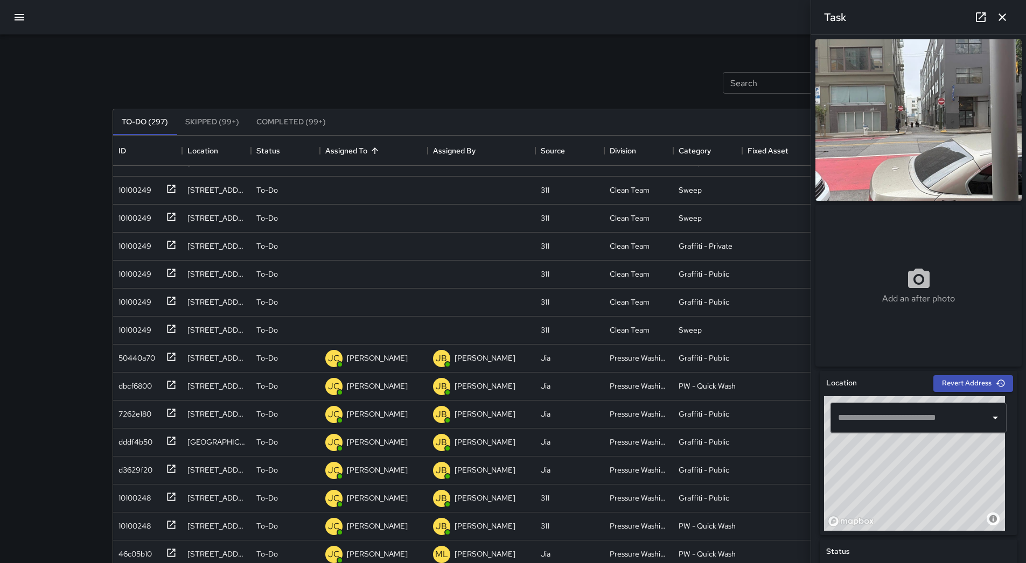
scroll to position [0, 0]
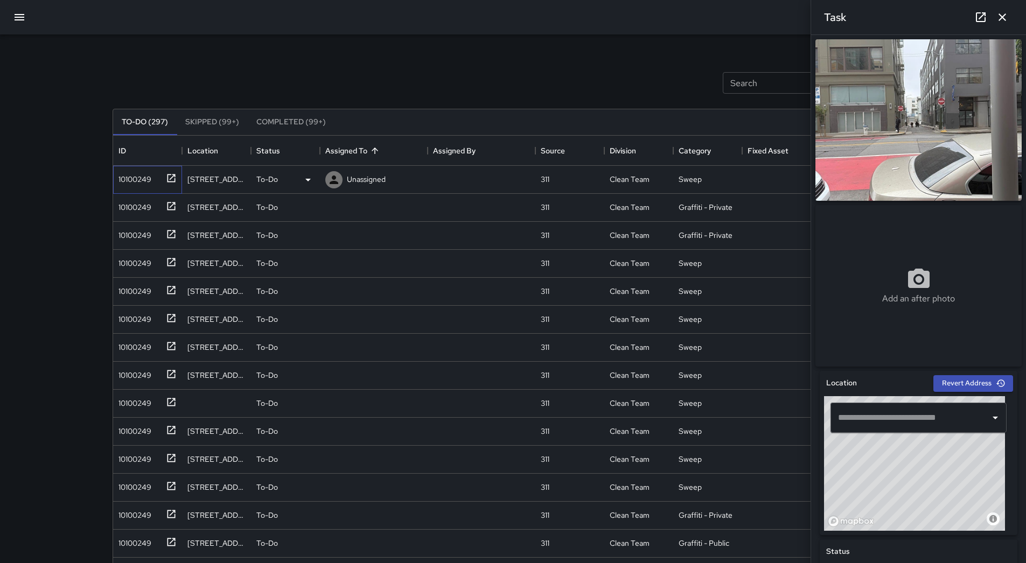
click at [138, 185] on div "10100249" at bounding box center [132, 177] width 37 height 15
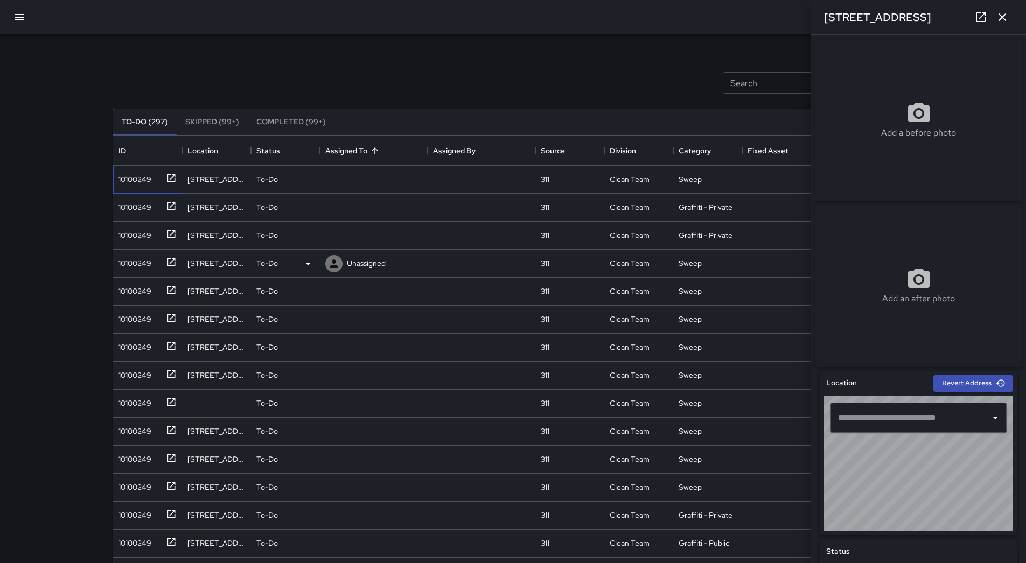
type input "**********"
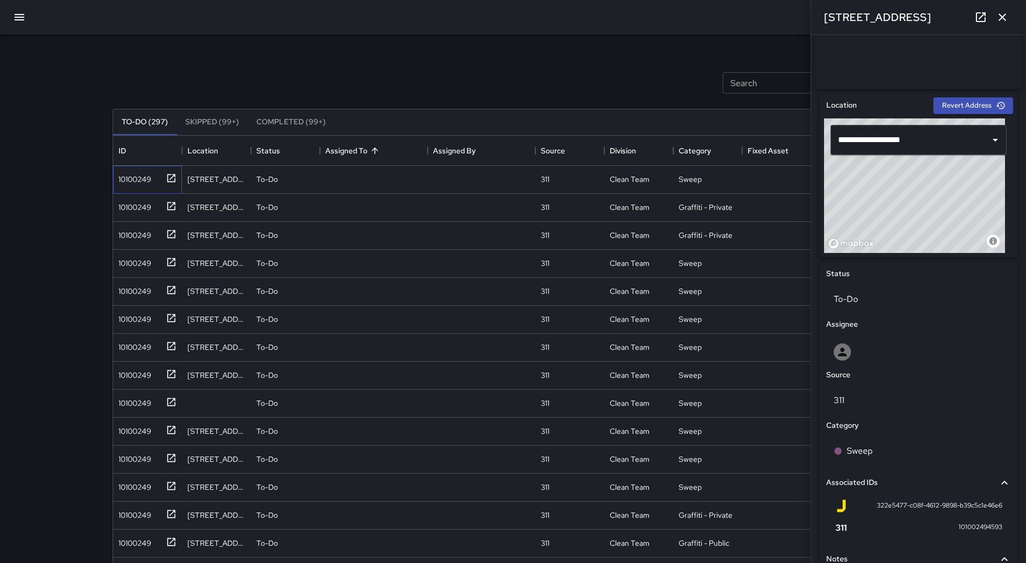
scroll to position [403, 0]
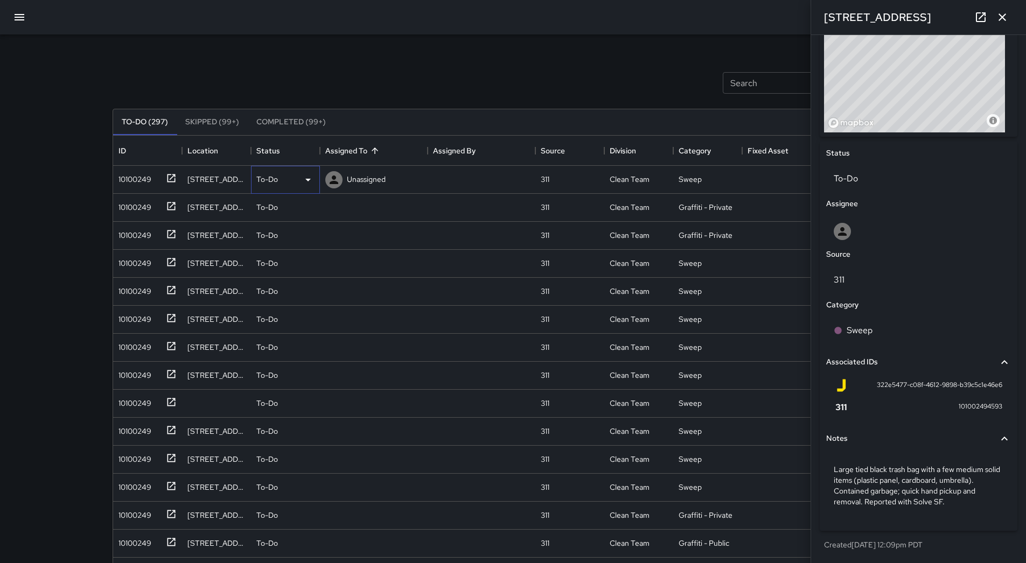
click at [307, 179] on icon at bounding box center [307, 180] width 5 height 3
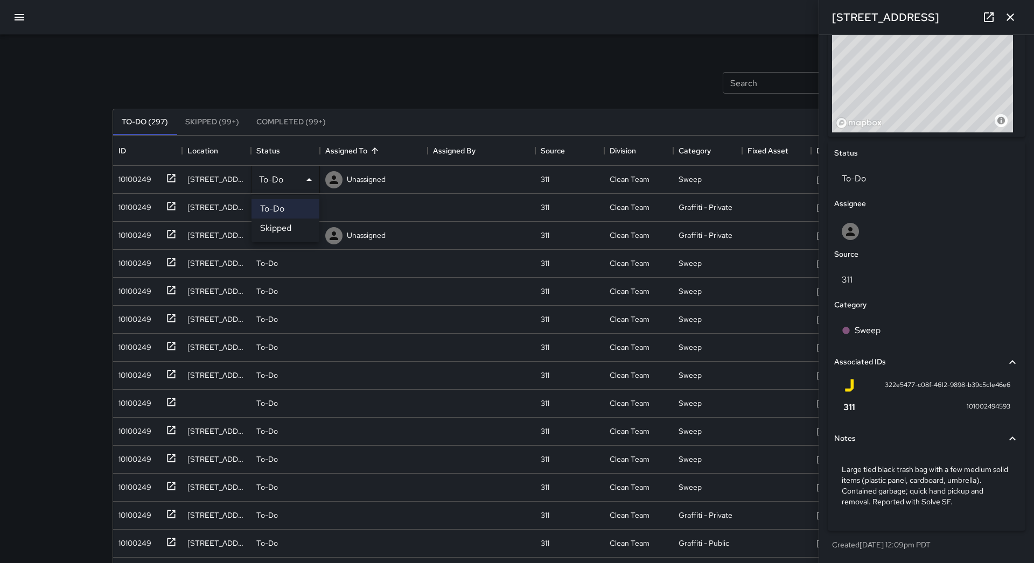
drag, startPoint x: 295, startPoint y: 230, endPoint x: 289, endPoint y: 230, distance: 6.5
click at [295, 230] on li "Skipped" at bounding box center [285, 228] width 68 height 19
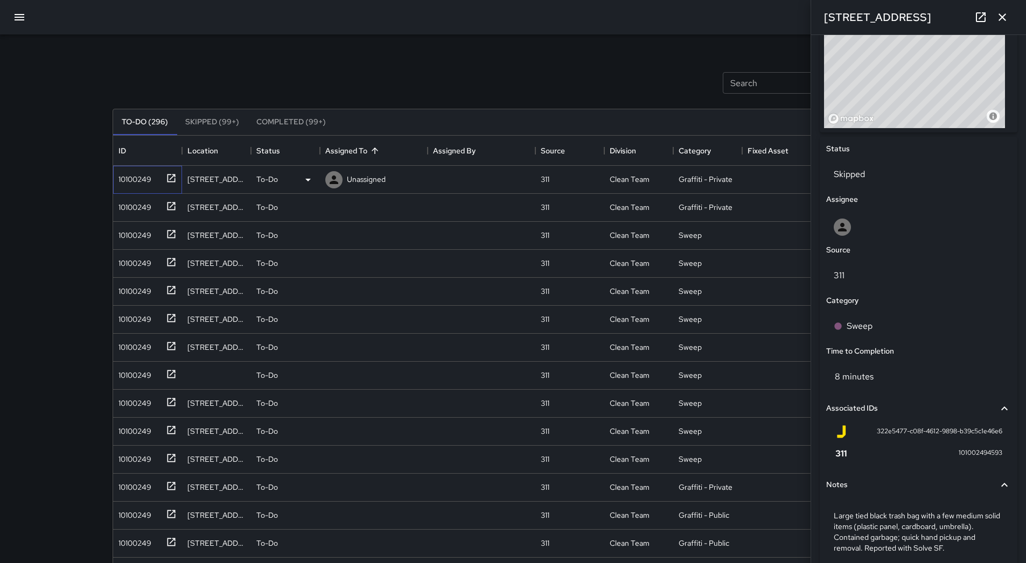
click at [142, 175] on div "10100249" at bounding box center [132, 177] width 37 height 15
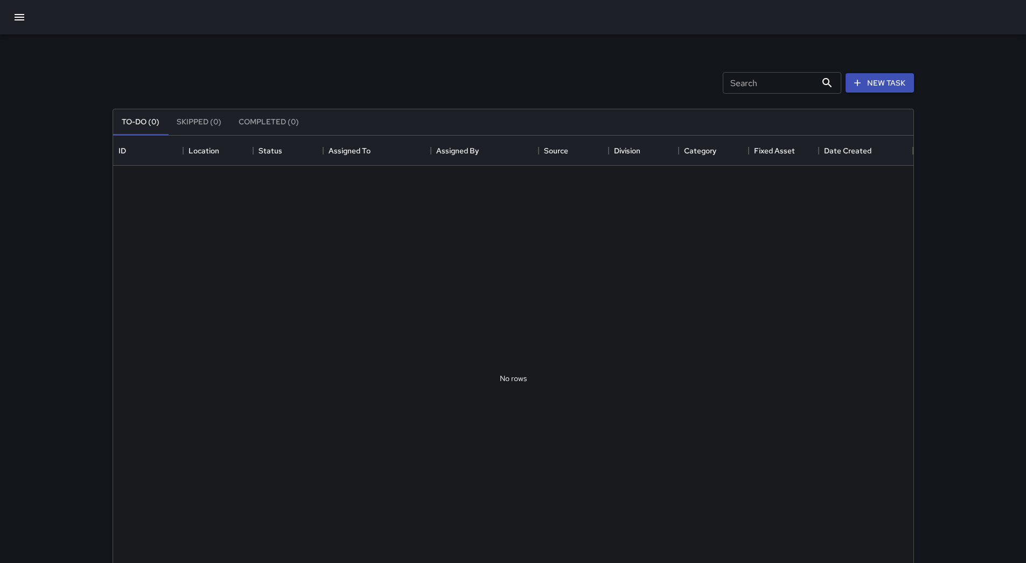
scroll to position [448, 792]
